Goal: Information Seeking & Learning: Learn about a topic

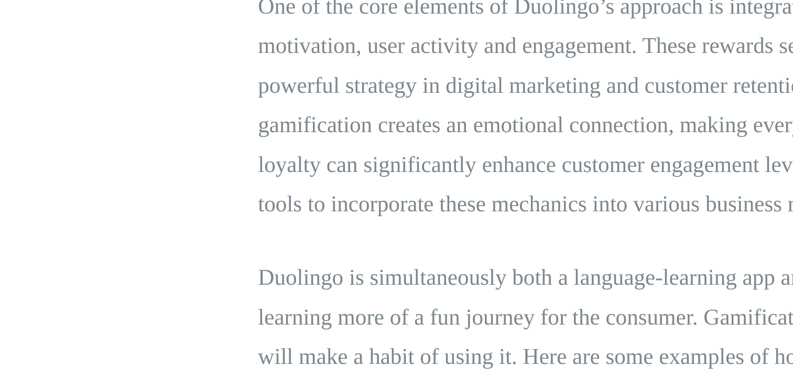
scroll to position [954, 0]
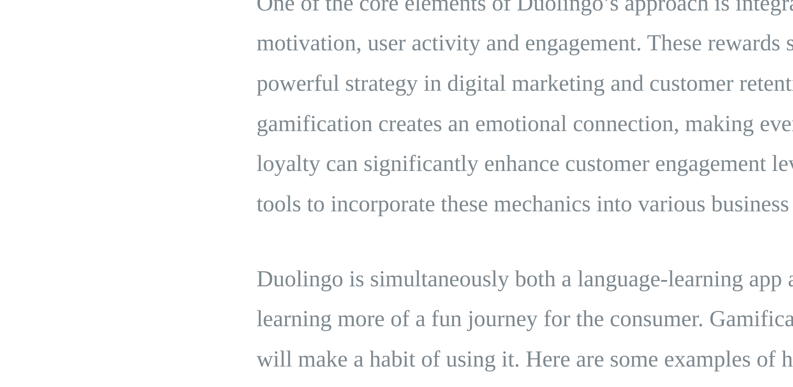
click at [217, 149] on p "One of the core elements of Duolingo’s approach is integrating these video game…" at bounding box center [397, 127] width 446 height 88
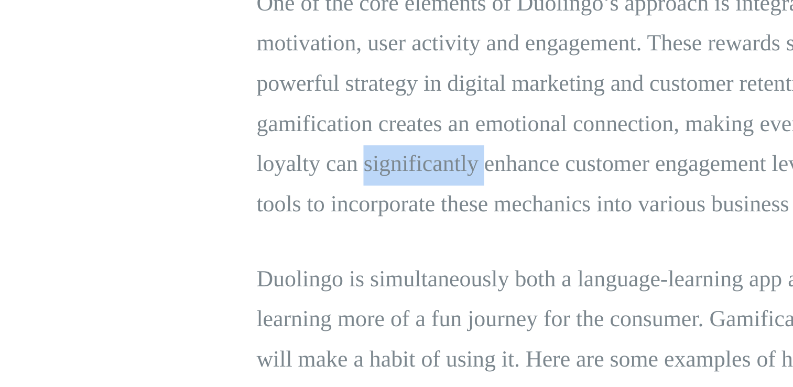
click at [217, 149] on p "One of the core elements of Duolingo’s approach is integrating these video game…" at bounding box center [397, 127] width 446 height 88
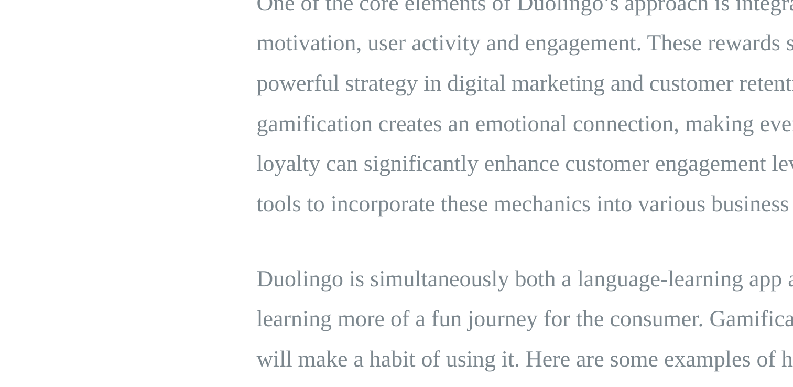
click at [214, 167] on p "One of the core elements of Duolingo’s approach is integrating these video game…" at bounding box center [397, 127] width 446 height 88
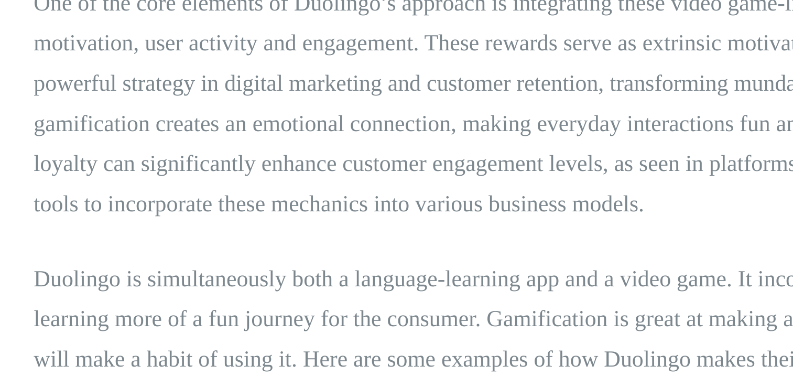
drag, startPoint x: 214, startPoint y: 167, endPoint x: 277, endPoint y: 158, distance: 64.0
click at [277, 158] on p "One of the core elements of Duolingo’s approach is integrating these video game…" at bounding box center [397, 127] width 446 height 88
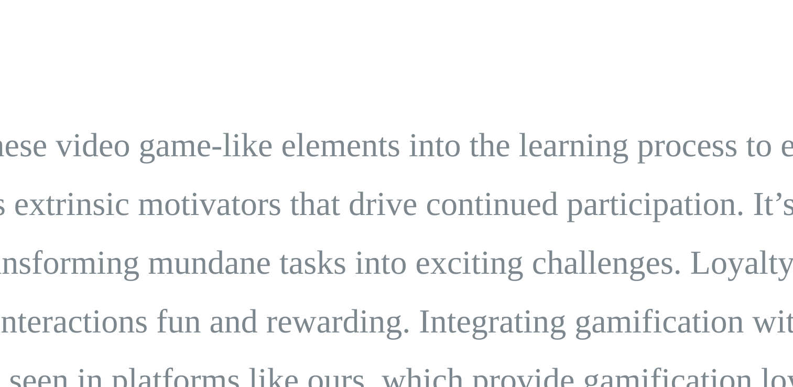
click at [470, 89] on p "One of the core elements of Duolingo’s approach is integrating these video game…" at bounding box center [397, 127] width 446 height 88
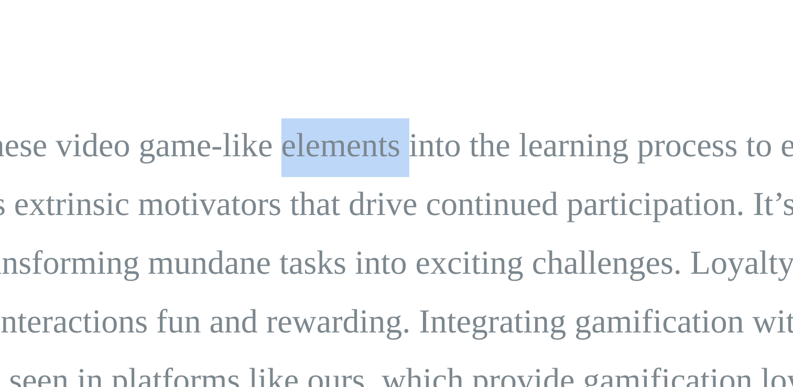
click at [470, 89] on p "One of the core elements of Duolingo’s approach is integrating these video game…" at bounding box center [397, 127] width 446 height 88
click at [483, 83] on p "One of the core elements of Duolingo’s approach is integrating these video game…" at bounding box center [397, 127] width 446 height 88
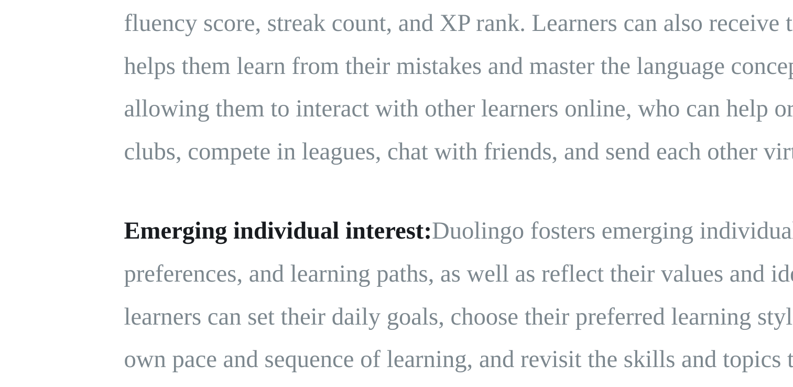
scroll to position [3425, 0]
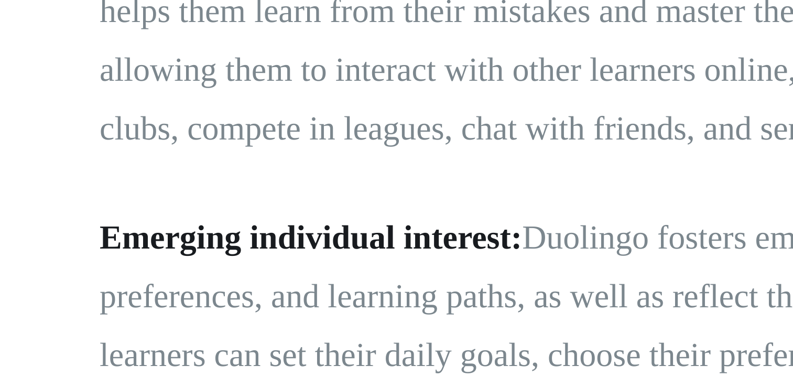
click at [187, 172] on strong "Emerging individual interest:" at bounding box center [227, 176] width 106 height 9
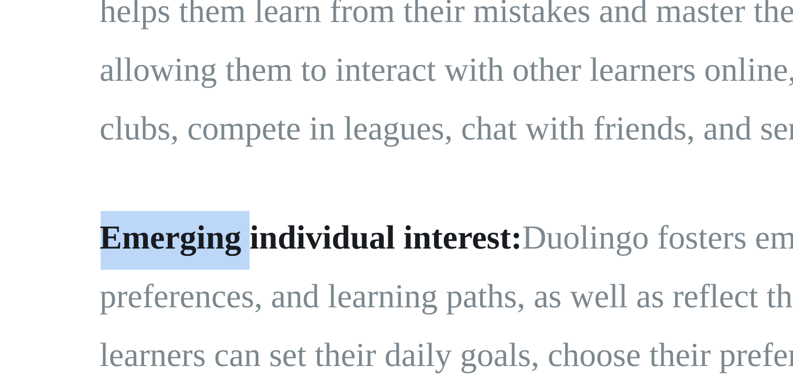
click at [187, 172] on strong "Emerging individual interest:" at bounding box center [227, 176] width 106 height 9
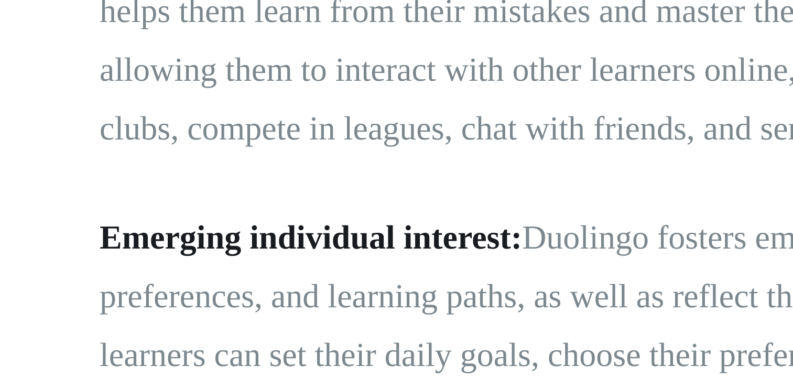
click at [275, 182] on p "Emerging individual interest: Duolingo fosters emerging individual interest by …" at bounding box center [397, 213] width 446 height 88
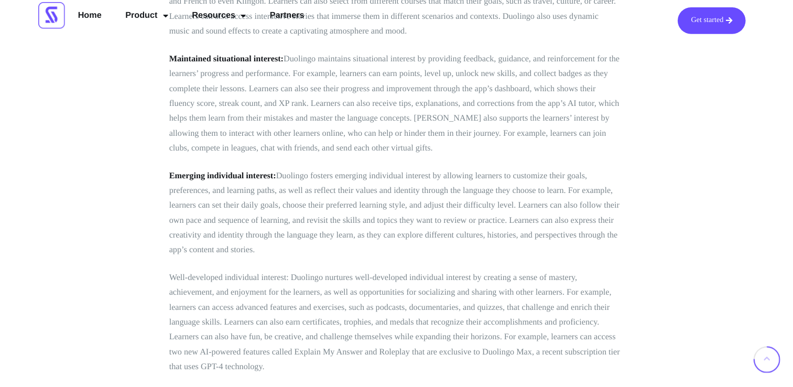
scroll to position [3425, 0]
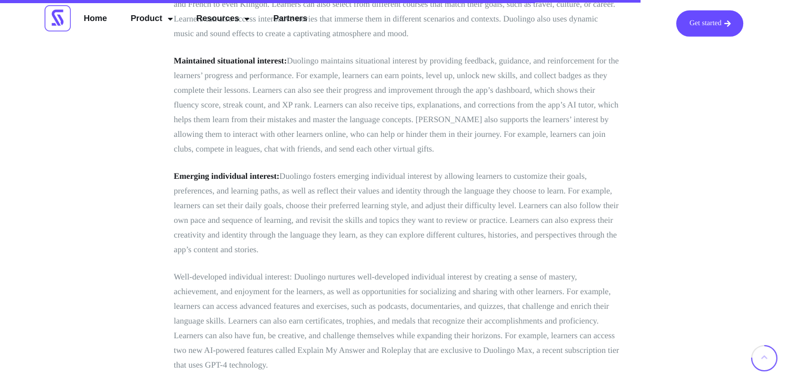
click at [556, 295] on p "Well-developed individual interest: Duolingo nurtures well-developed individual…" at bounding box center [397, 321] width 446 height 103
